Goal: Book appointment/travel/reservation

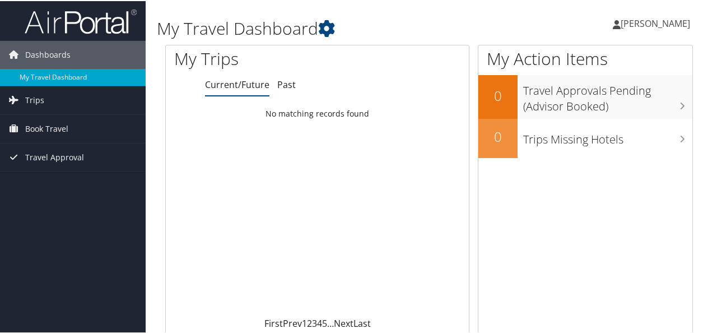
click at [678, 18] on span "[PERSON_NAME]" at bounding box center [654, 22] width 69 height 12
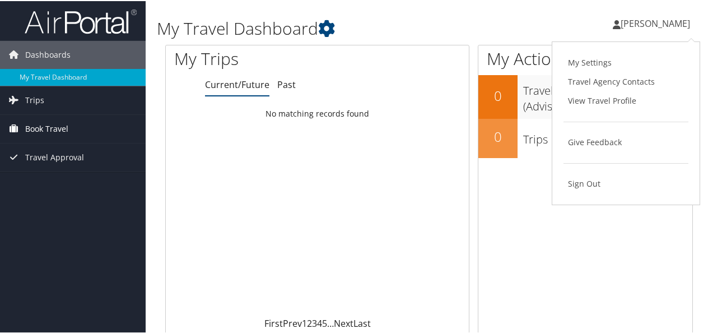
click at [76, 128] on link "Book Travel" at bounding box center [73, 128] width 146 height 28
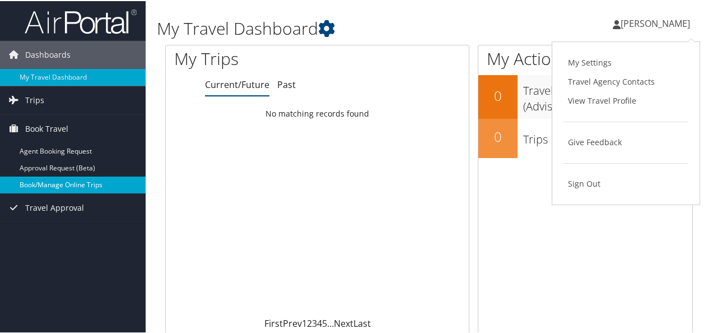
click at [107, 181] on link "Book/Manage Online Trips" at bounding box center [73, 183] width 146 height 17
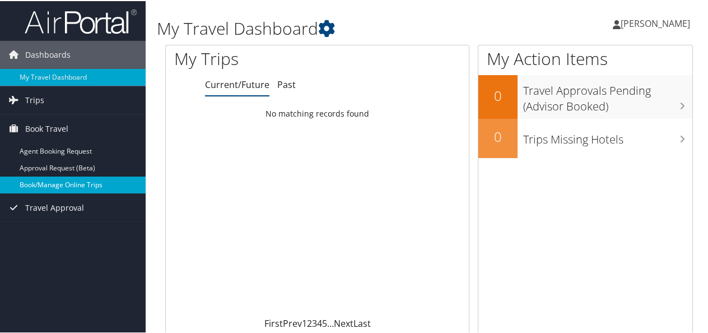
click at [86, 184] on link "Book/Manage Online Trips" at bounding box center [73, 183] width 146 height 17
